Goal: Find specific page/section: Find specific page/section

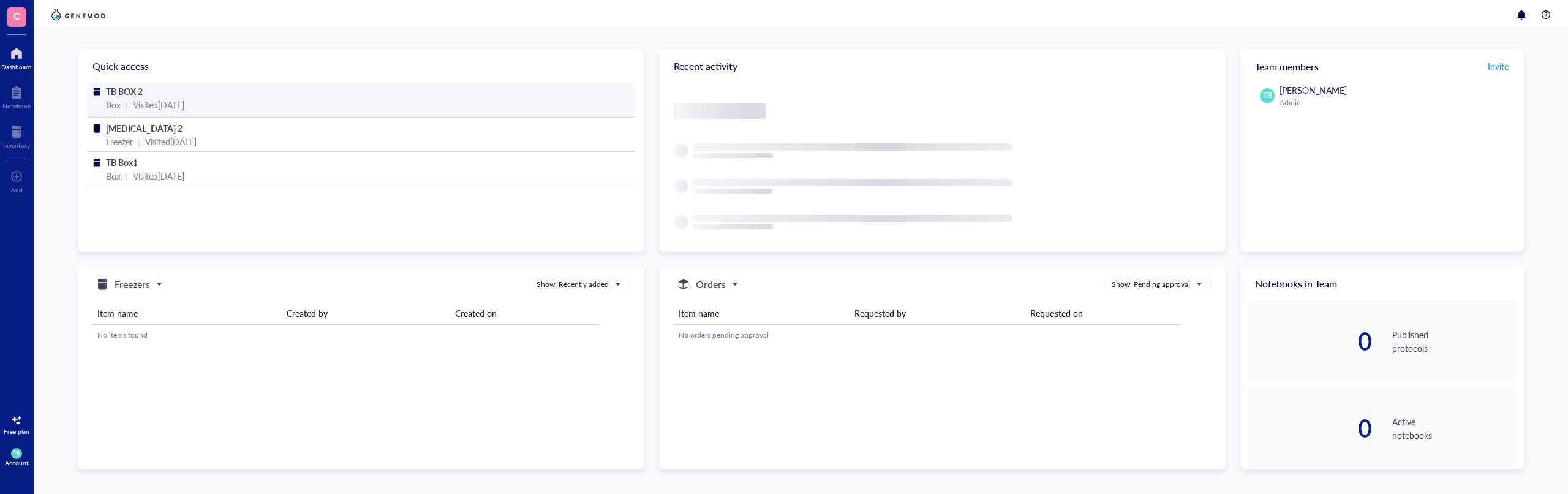
click at [139, 94] on span "TB BOX 2" at bounding box center [124, 91] width 37 height 12
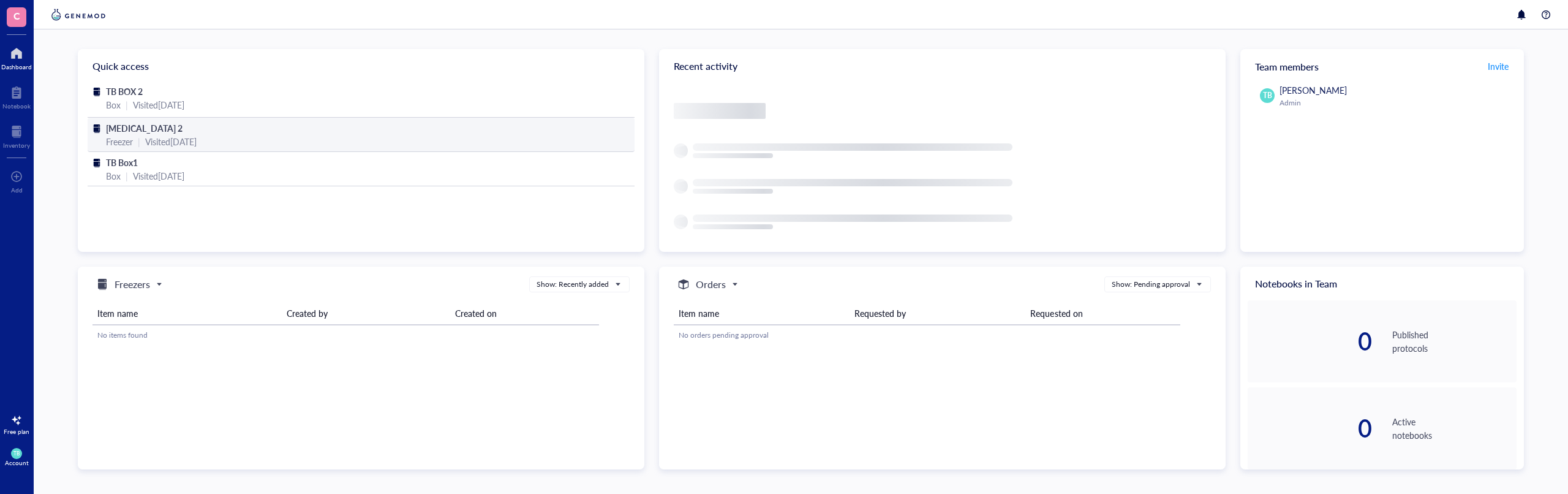
click at [190, 125] on div "[MEDICAL_DATA] 2" at bounding box center [361, 128] width 510 height 14
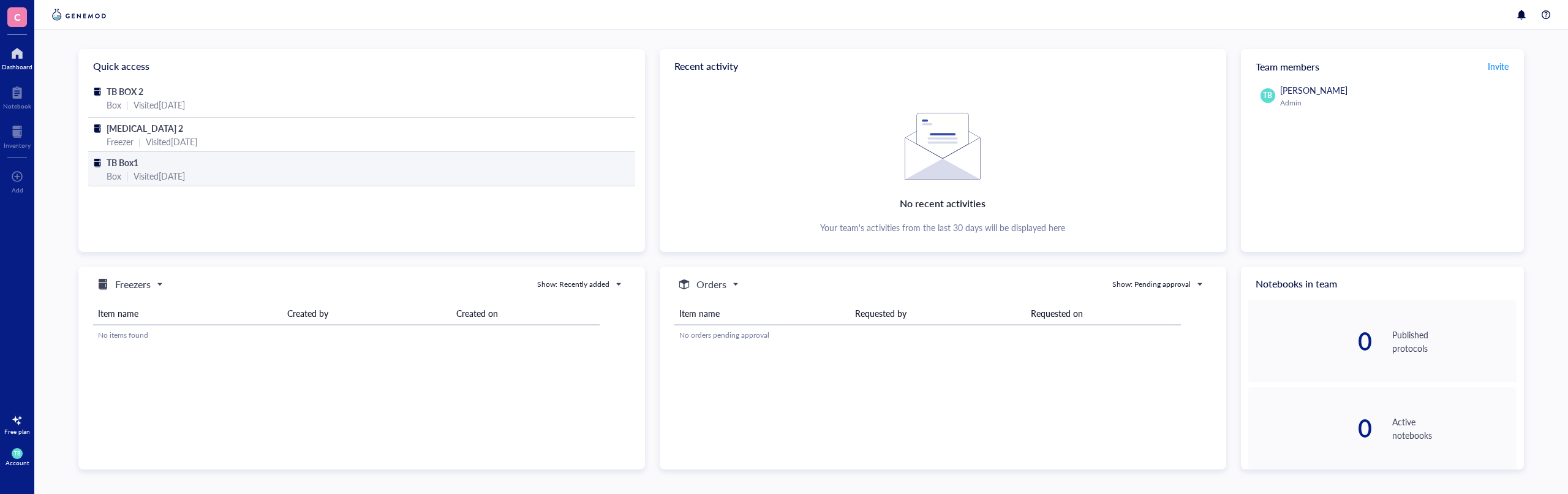
click at [220, 165] on div "TB Box1" at bounding box center [362, 162] width 510 height 14
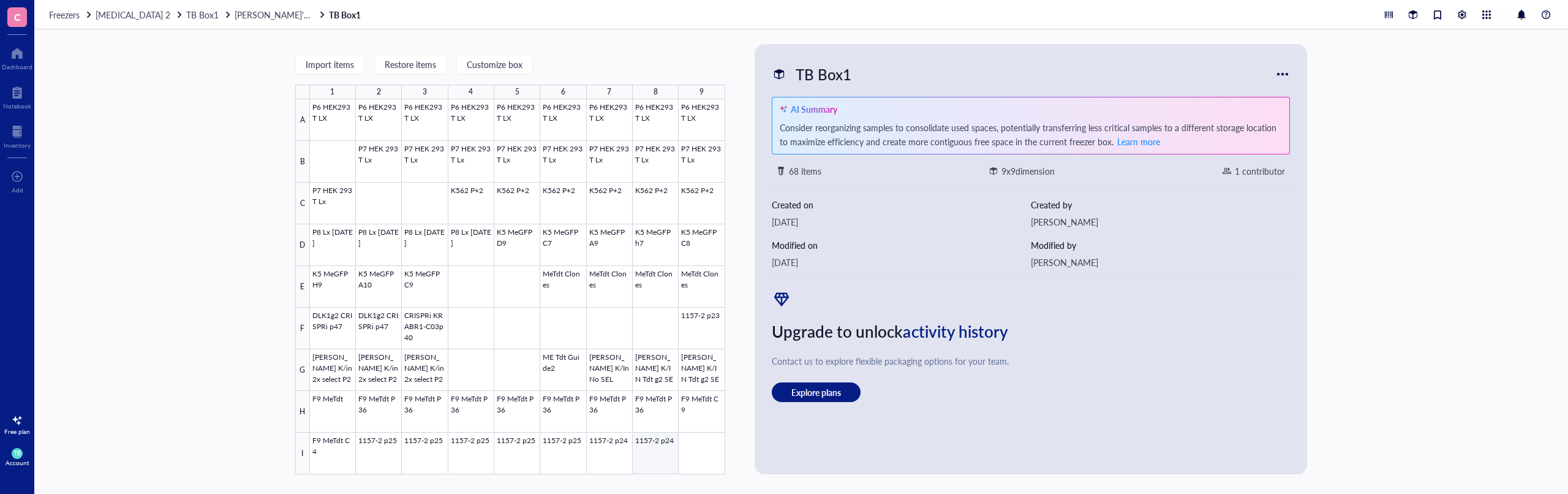
click at [645, 443] on div at bounding box center [518, 286] width 416 height 374
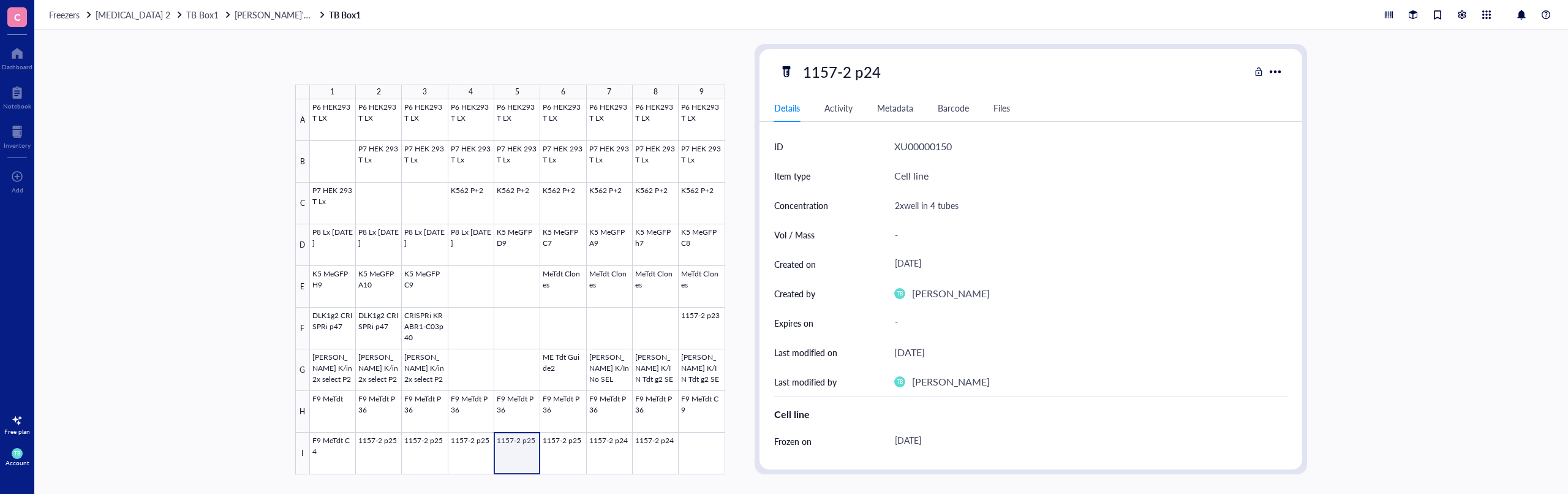
click at [510, 435] on div at bounding box center [518, 286] width 416 height 374
